Goal: Task Accomplishment & Management: Manage account settings

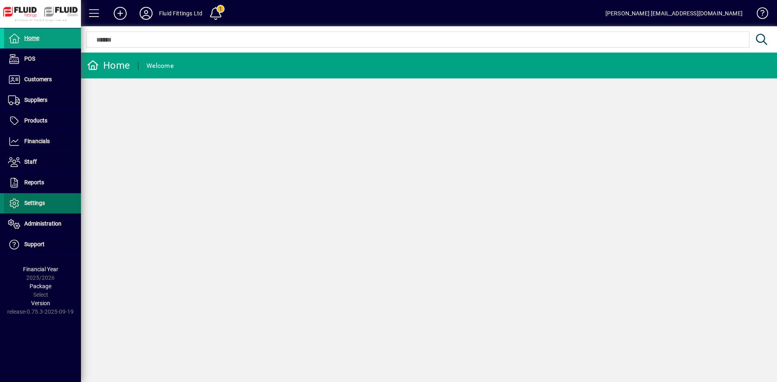
click at [40, 200] on span "Settings" at bounding box center [34, 203] width 21 height 6
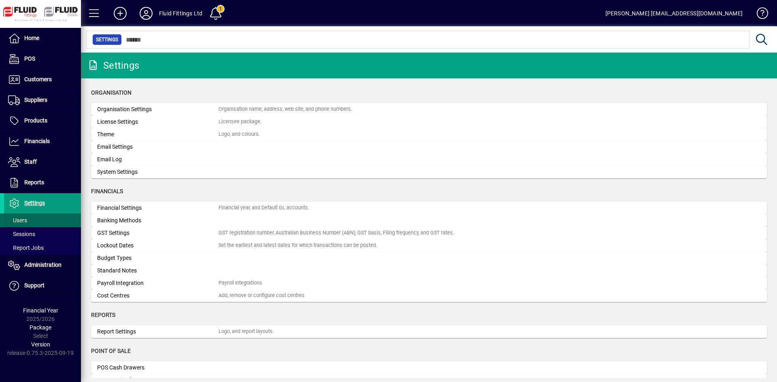
click at [24, 221] on span "Users" at bounding box center [17, 220] width 19 height 6
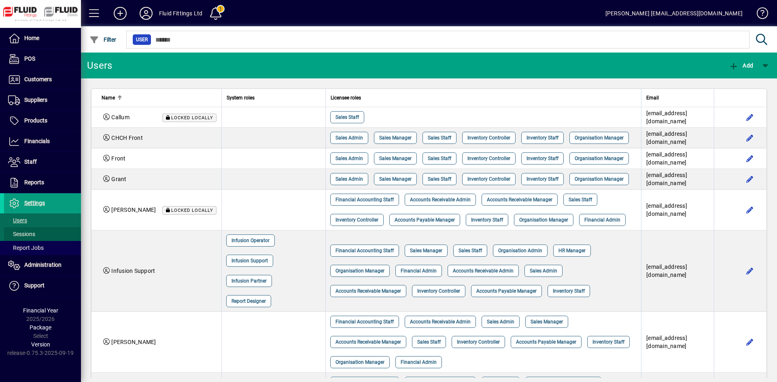
click at [27, 236] on span "Sessions" at bounding box center [21, 234] width 27 height 6
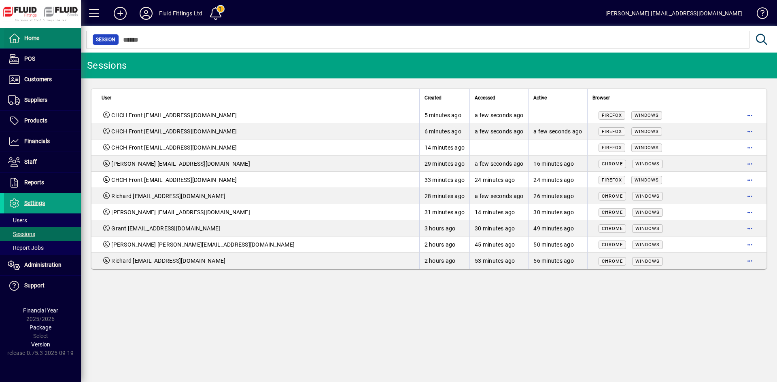
click at [37, 33] on span at bounding box center [42, 38] width 77 height 19
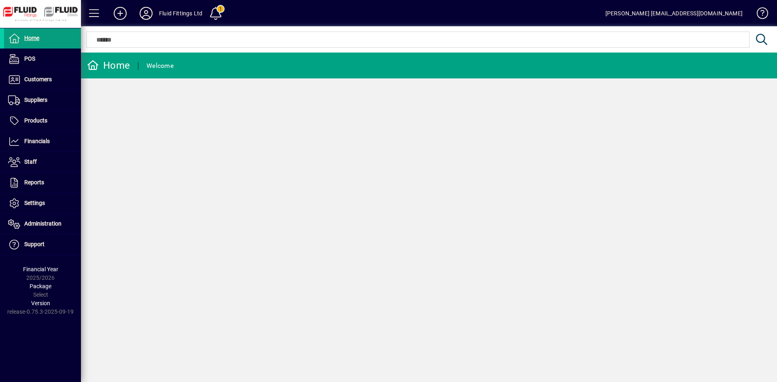
click at [147, 5] on span at bounding box center [146, 13] width 26 height 19
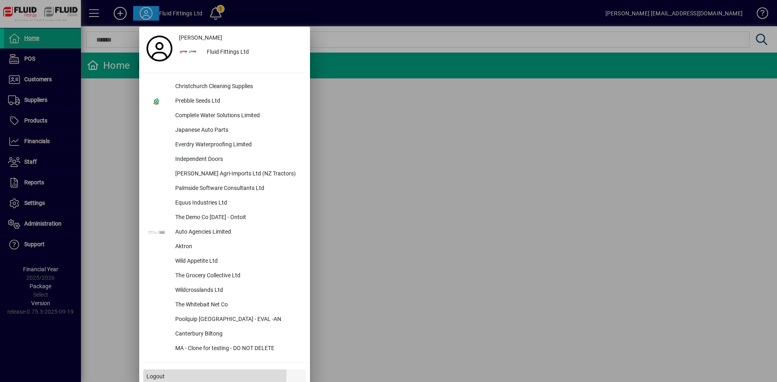
click at [171, 374] on span at bounding box center [224, 376] width 163 height 19
